Goal: Navigation & Orientation: Find specific page/section

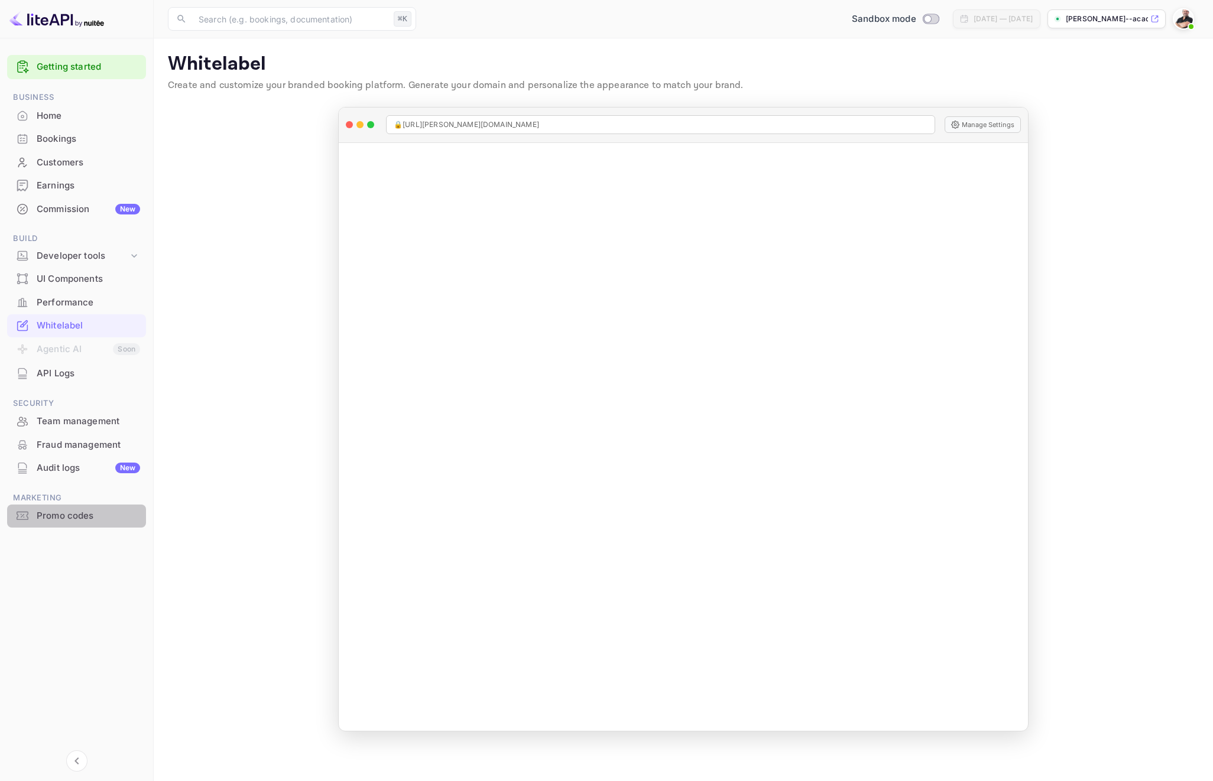
click at [70, 521] on div "Promo codes" at bounding box center [88, 516] width 103 height 14
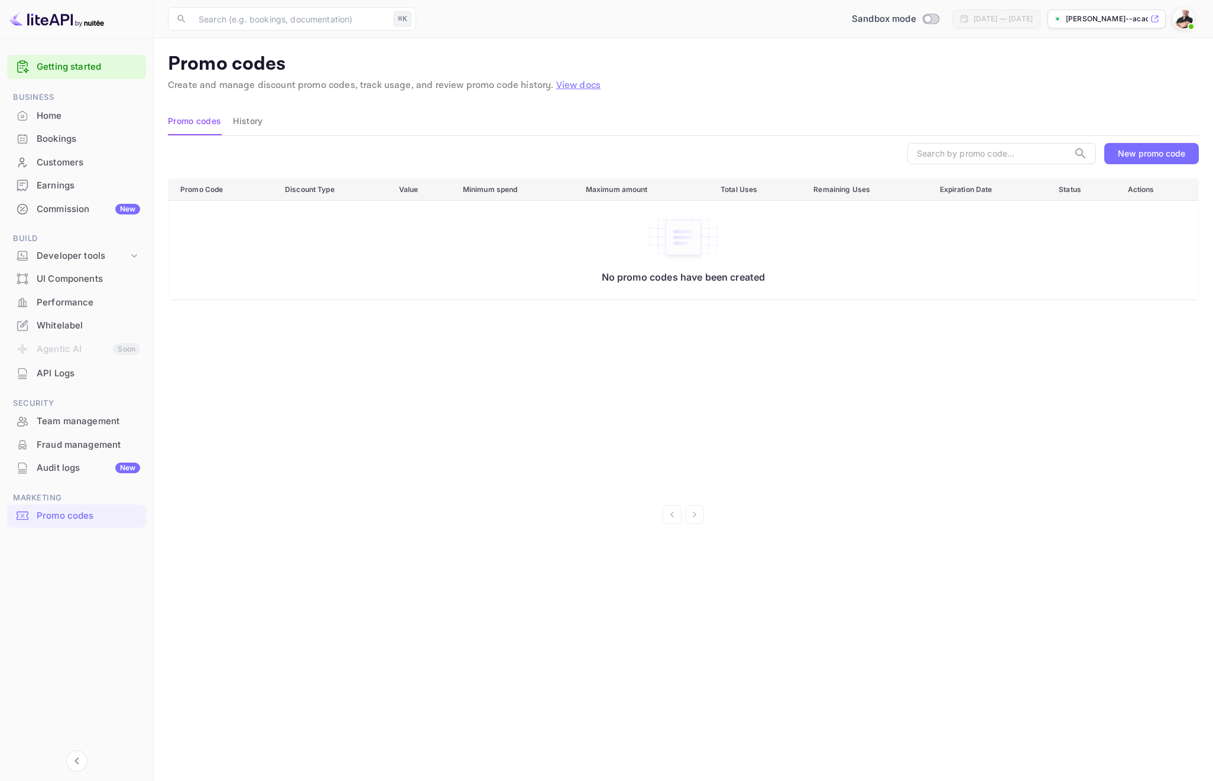
click at [48, 468] on div "Audit logs New" at bounding box center [88, 469] width 103 height 14
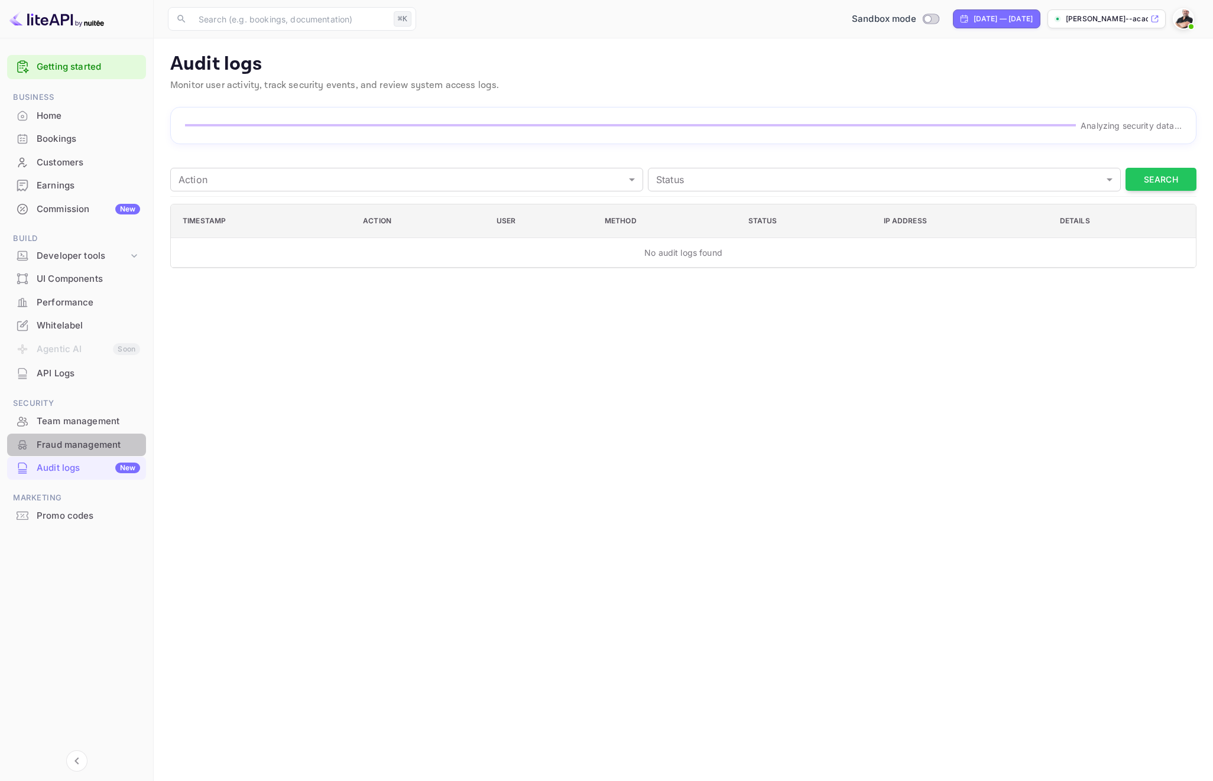
click at [56, 443] on div "Fraud management" at bounding box center [88, 446] width 103 height 14
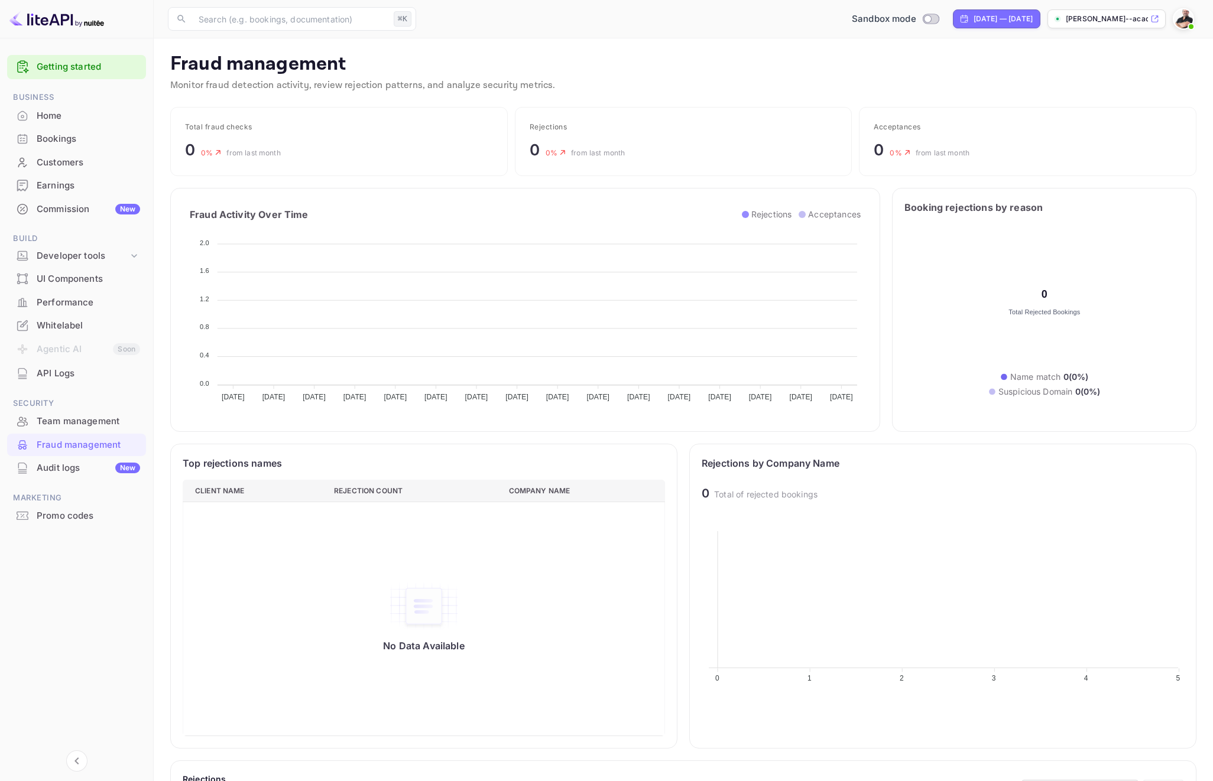
scroll to position [243, 482]
click at [56, 415] on div "Team management" at bounding box center [88, 422] width 103 height 14
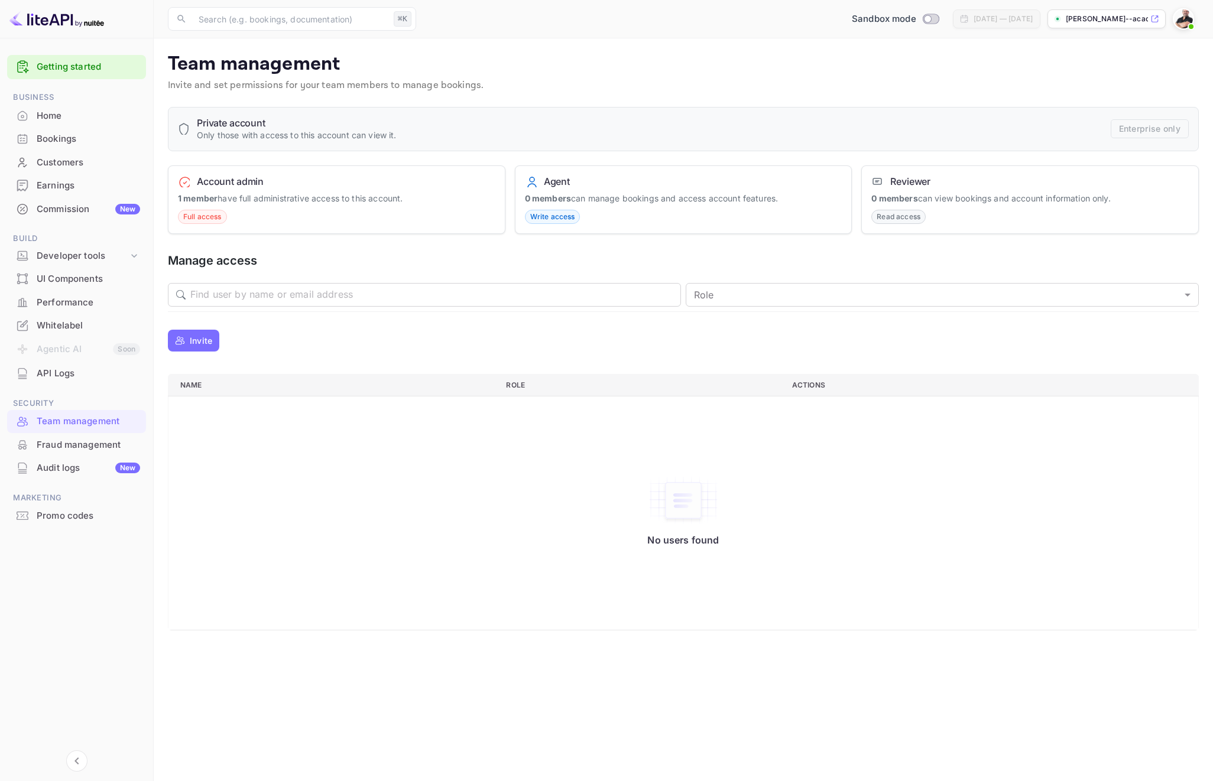
click at [48, 369] on div "API Logs" at bounding box center [88, 374] width 103 height 14
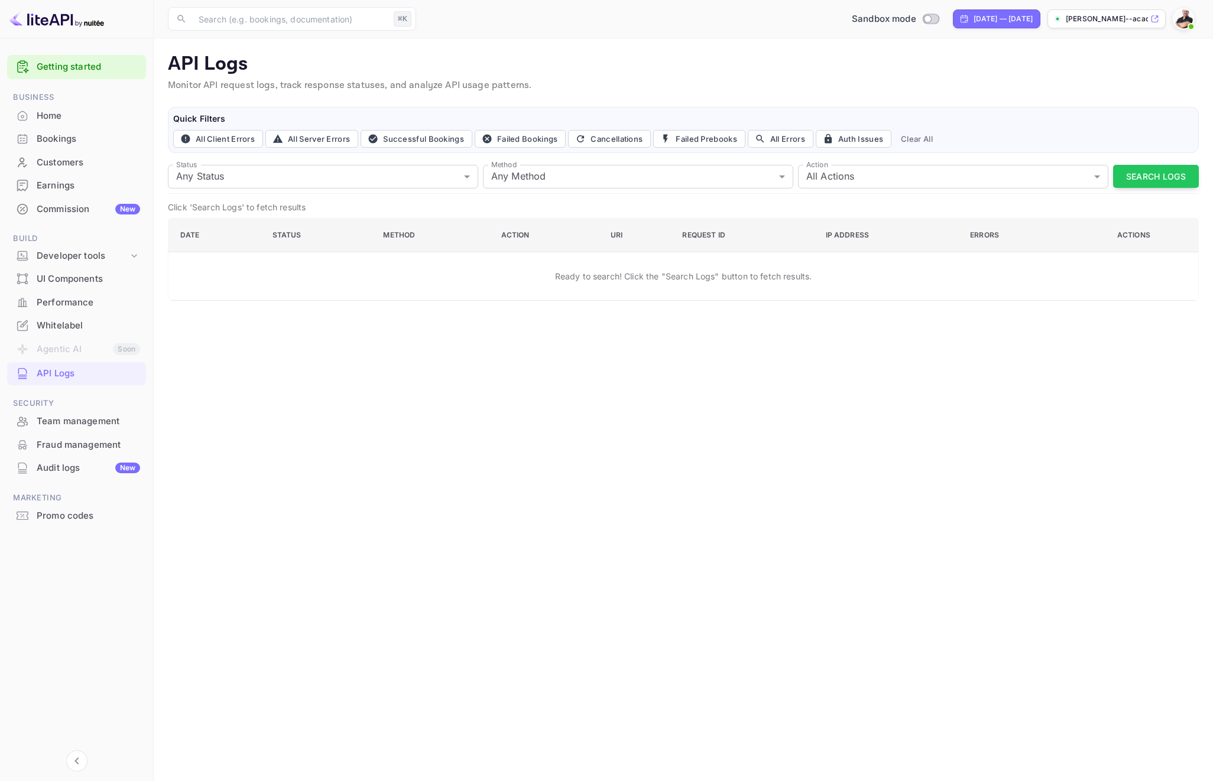
click at [55, 330] on div "Whitelabel" at bounding box center [88, 326] width 103 height 14
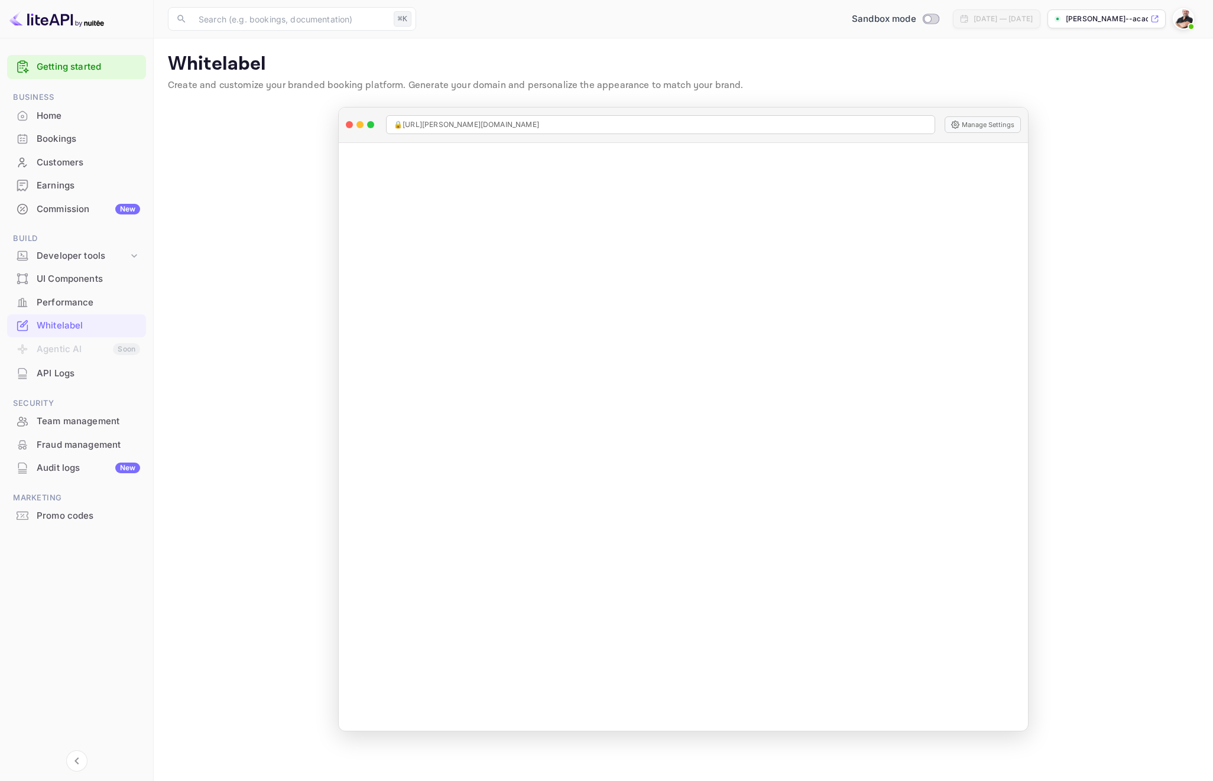
click at [1149, 20] on div "[PERSON_NAME]--academ..." at bounding box center [1106, 18] width 118 height 19
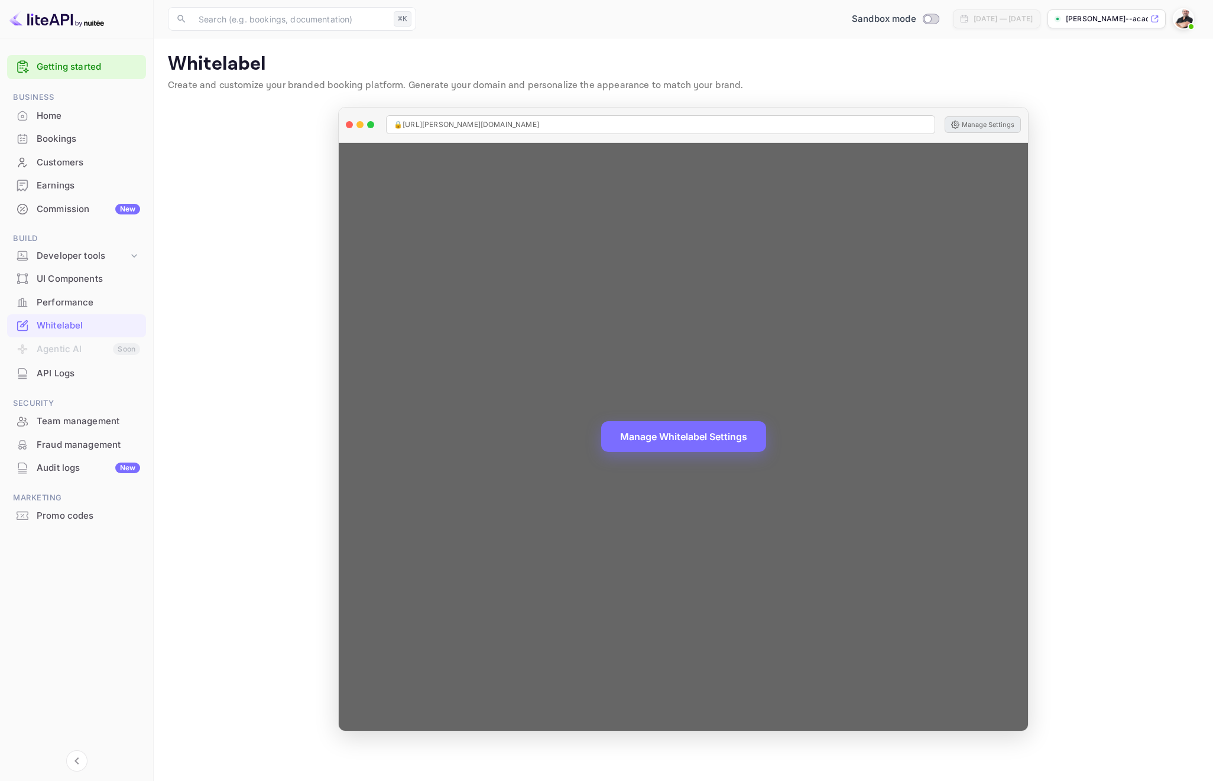
click at [970, 125] on button "Manage Settings" at bounding box center [982, 124] width 76 height 17
